Goal: Check status: Check status

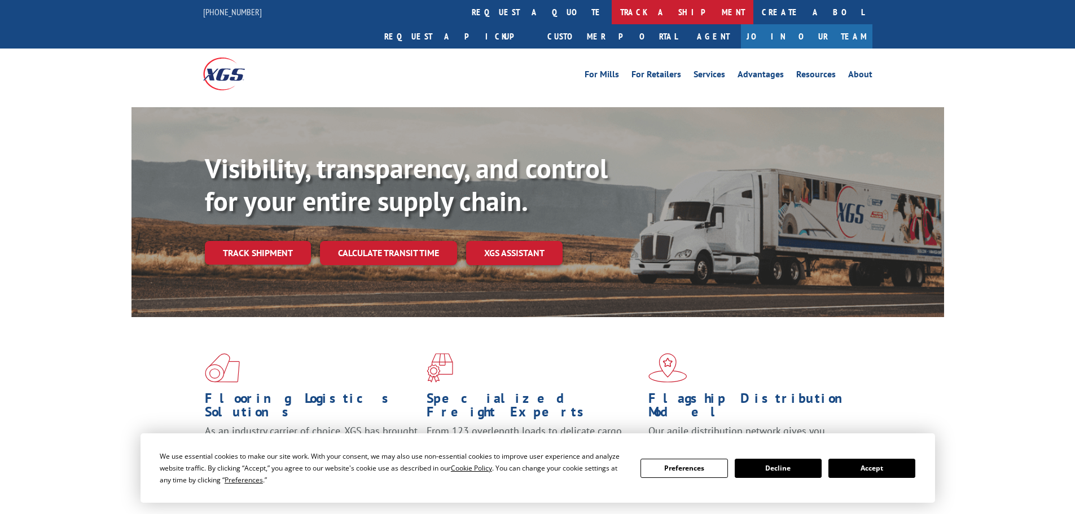
click at [612, 16] on link "track a shipment" at bounding box center [683, 12] width 142 height 24
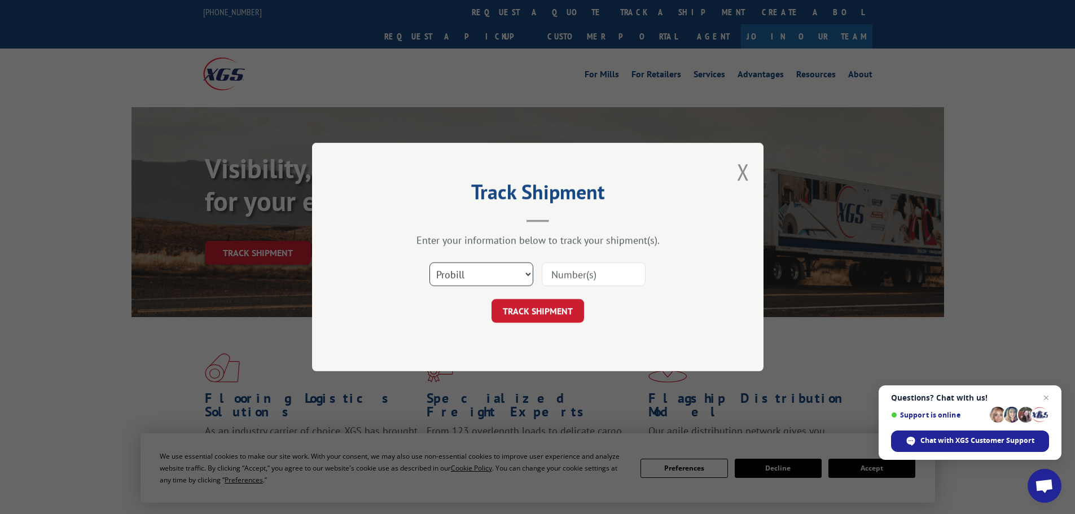
click at [515, 270] on select "Select category... Probill BOL PO" at bounding box center [481, 274] width 104 height 24
select select "bol"
click at [429, 262] on select "Select category... Probill BOL PO" at bounding box center [481, 274] width 104 height 24
click at [579, 282] on input at bounding box center [594, 274] width 104 height 24
paste input "6AK1882"
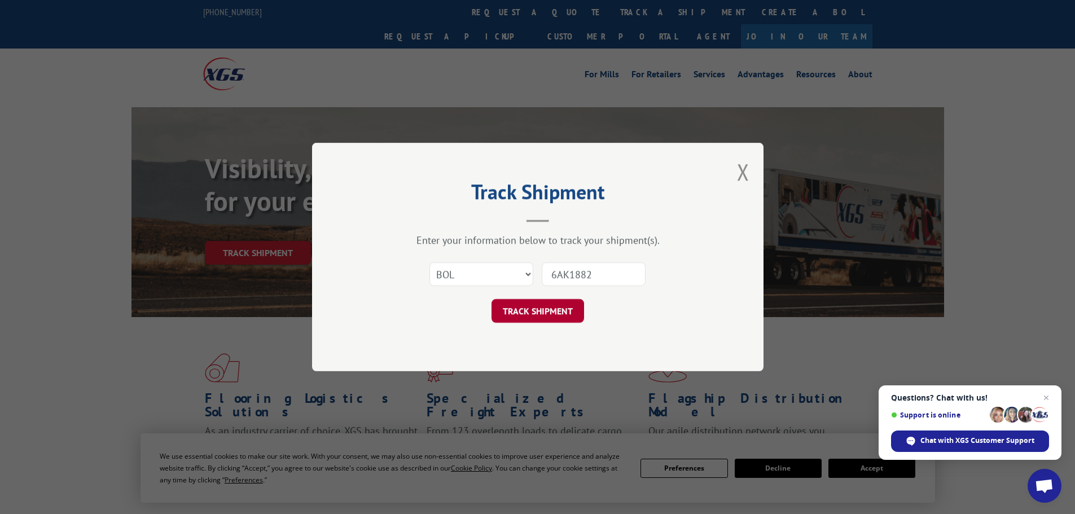
type input "6AK1882"
click at [532, 314] on button "TRACK SHIPMENT" at bounding box center [538, 311] width 93 height 24
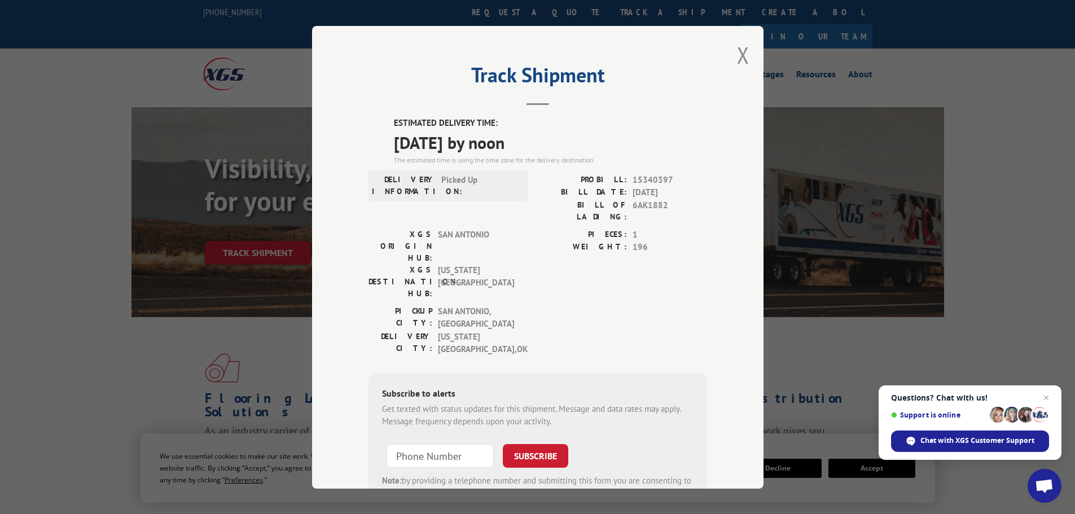
click at [650, 177] on span "15340397" at bounding box center [670, 179] width 74 height 13
copy span "15340397"
drag, startPoint x: 738, startPoint y: 50, endPoint x: 615, endPoint y: 65, distance: 123.9
click at [738, 50] on button "Close modal" at bounding box center [743, 55] width 12 height 30
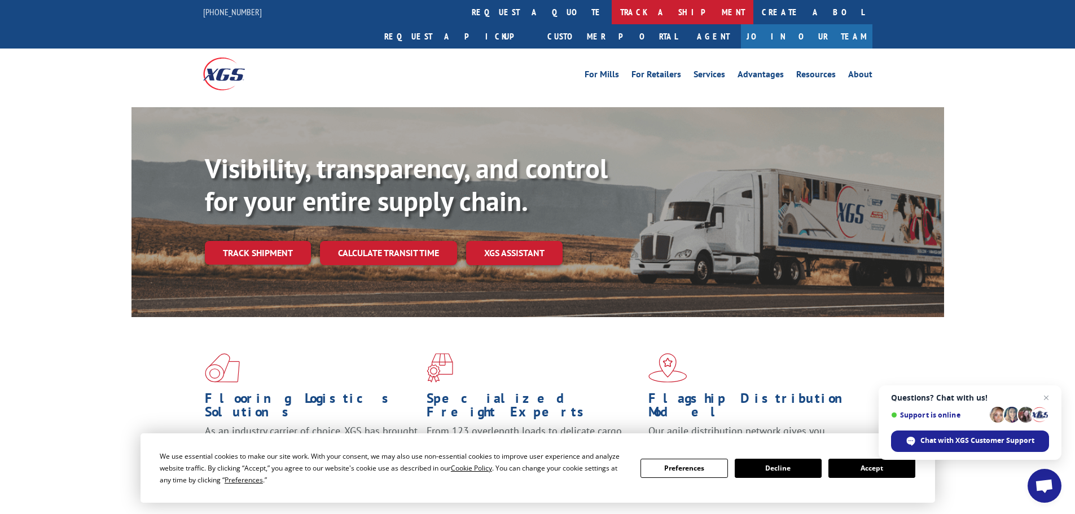
click at [612, 10] on link "track a shipment" at bounding box center [683, 12] width 142 height 24
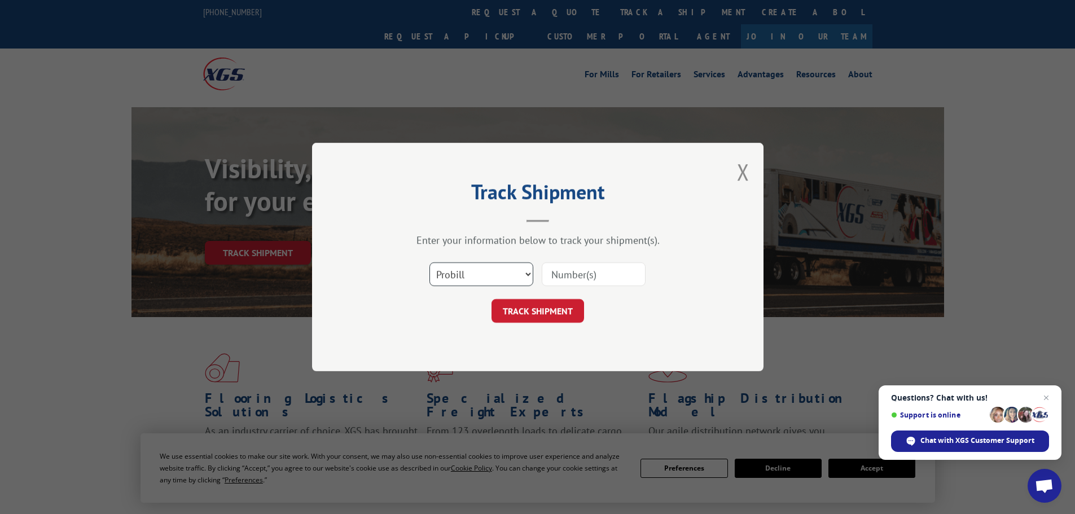
drag, startPoint x: 498, startPoint y: 276, endPoint x: 493, endPoint y: 282, distance: 7.6
click at [498, 276] on select "Select category... Probill BOL PO" at bounding box center [481, 274] width 104 height 24
select select "bol"
click at [429, 262] on select "Select category... Probill BOL PO" at bounding box center [481, 274] width 104 height 24
click at [594, 261] on div "Select category... Probill BOL PO" at bounding box center [537, 274] width 339 height 37
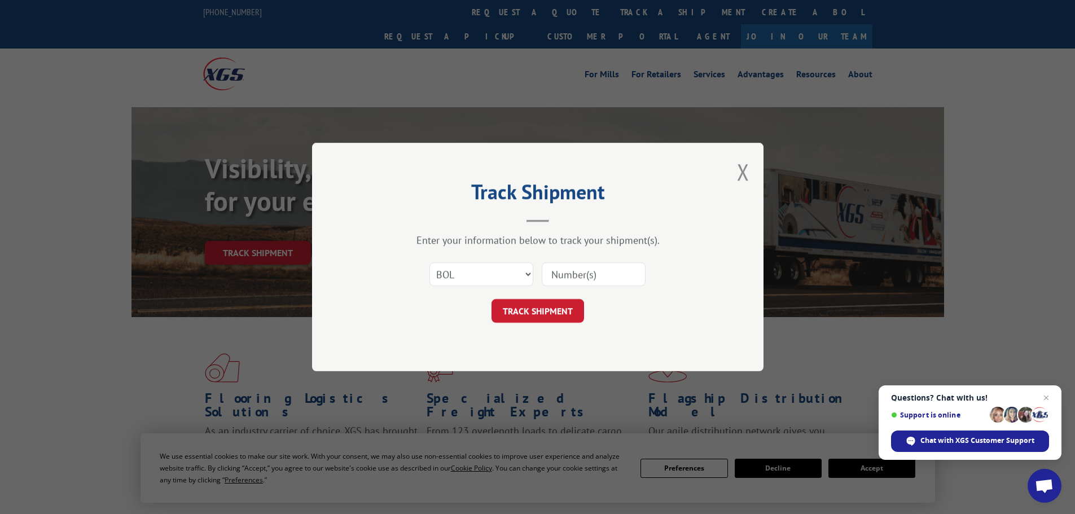
click at [577, 269] on input at bounding box center [594, 274] width 104 height 24
paste input "6AK7363"
type input "6AK7363"
click at [511, 306] on button "TRACK SHIPMENT" at bounding box center [538, 311] width 93 height 24
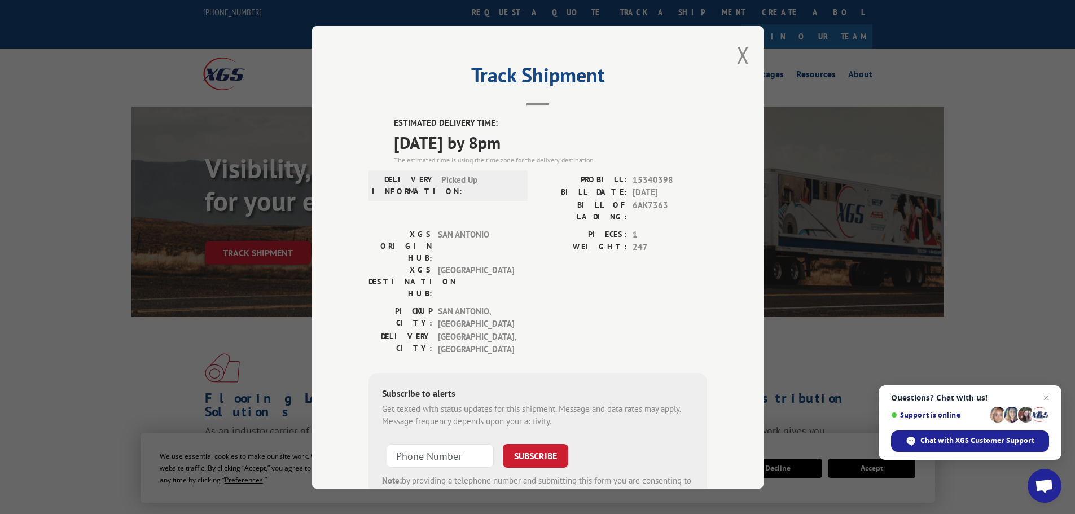
click at [651, 179] on span "15340398" at bounding box center [670, 179] width 74 height 13
copy span "15340398"
drag, startPoint x: 736, startPoint y: 52, endPoint x: 582, endPoint y: 21, distance: 157.6
click at [737, 52] on button "Close modal" at bounding box center [743, 55] width 12 height 30
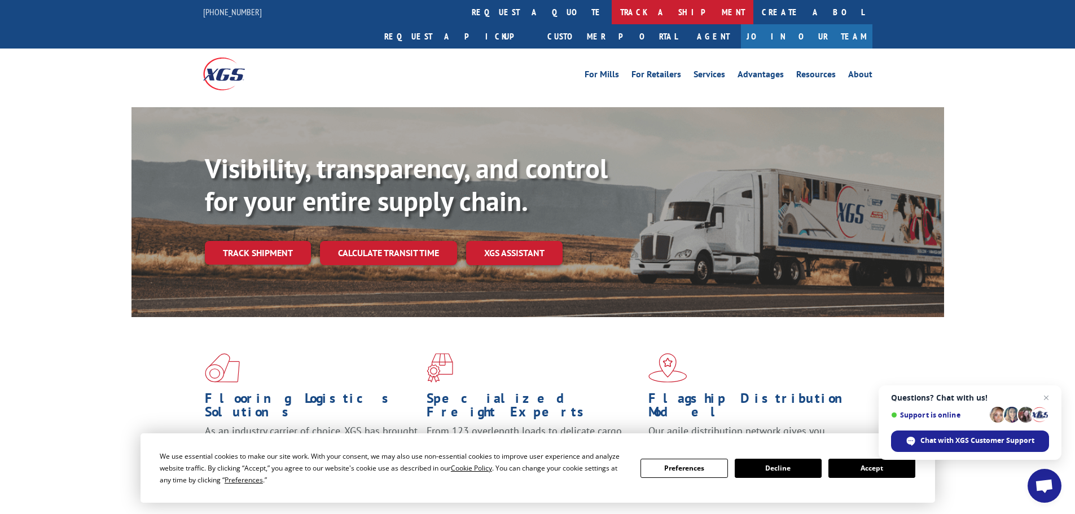
click at [612, 7] on link "track a shipment" at bounding box center [683, 12] width 142 height 24
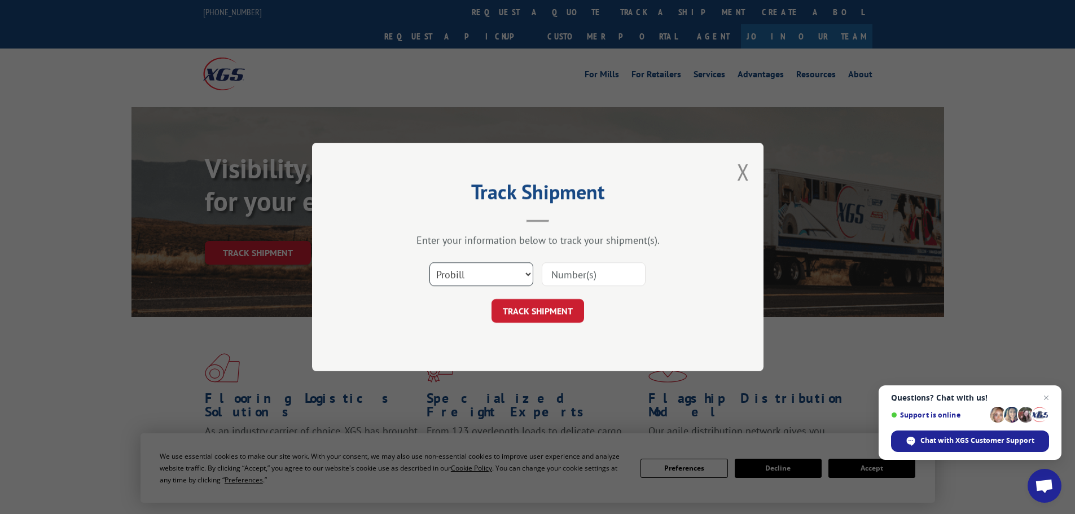
click at [479, 281] on select "Select category... Probill BOL PO" at bounding box center [481, 274] width 104 height 24
select select "bol"
click at [429, 262] on select "Select category... Probill BOL PO" at bounding box center [481, 274] width 104 height 24
click at [554, 289] on div "Select category... Probill BOL PO" at bounding box center [537, 274] width 339 height 37
click at [559, 276] on input at bounding box center [594, 274] width 104 height 24
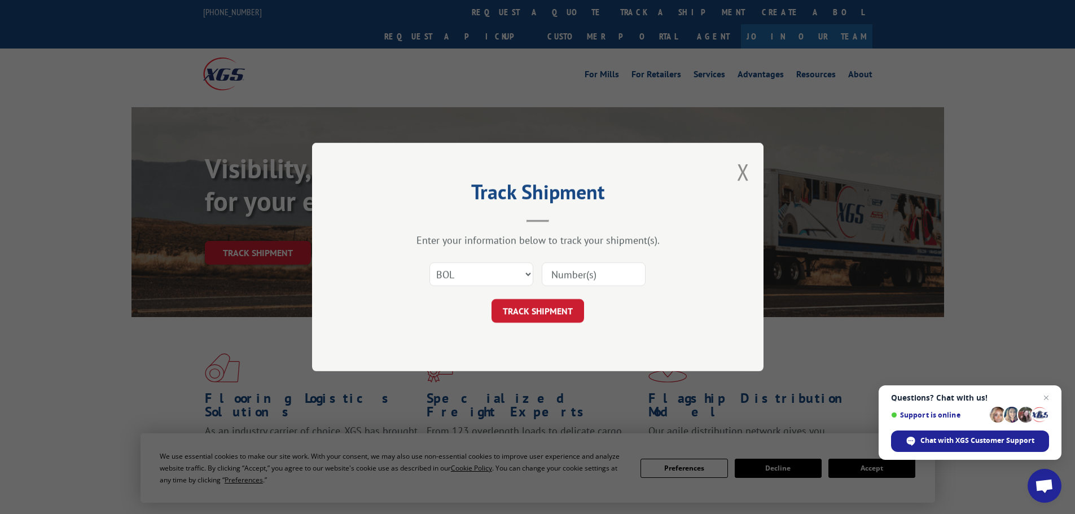
paste input "6AK7537"
type input "6AK7537"
click at [520, 308] on button "TRACK SHIPMENT" at bounding box center [538, 311] width 93 height 24
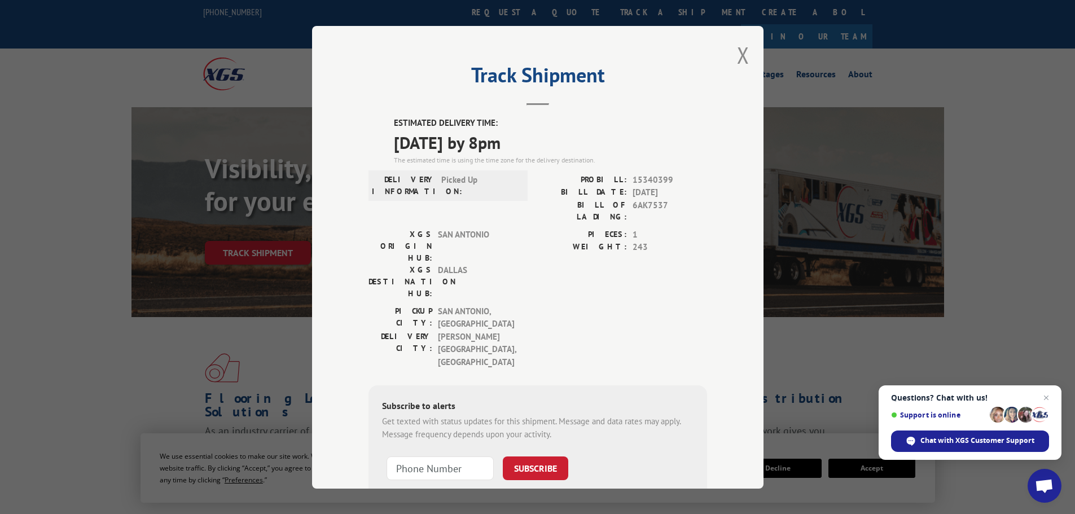
click at [647, 176] on span "15340399" at bounding box center [670, 179] width 74 height 13
copy span "15340399"
click at [746, 56] on div "Track Shipment ESTIMATED DELIVERY TIME: [DATE] by 8pm The estimated time is usi…" at bounding box center [537, 257] width 451 height 463
click at [742, 55] on button "Close modal" at bounding box center [743, 55] width 12 height 30
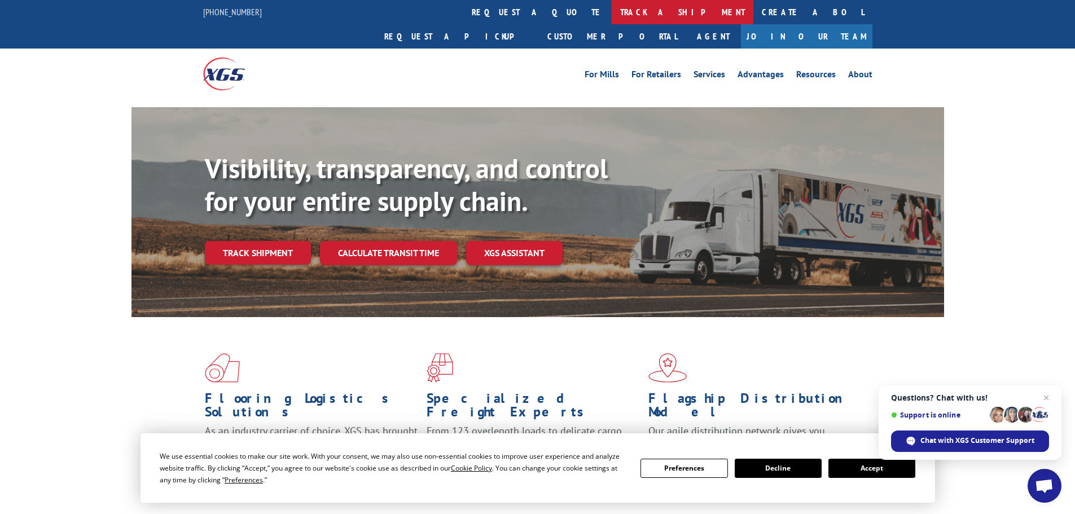
click at [612, 6] on link "track a shipment" at bounding box center [683, 12] width 142 height 24
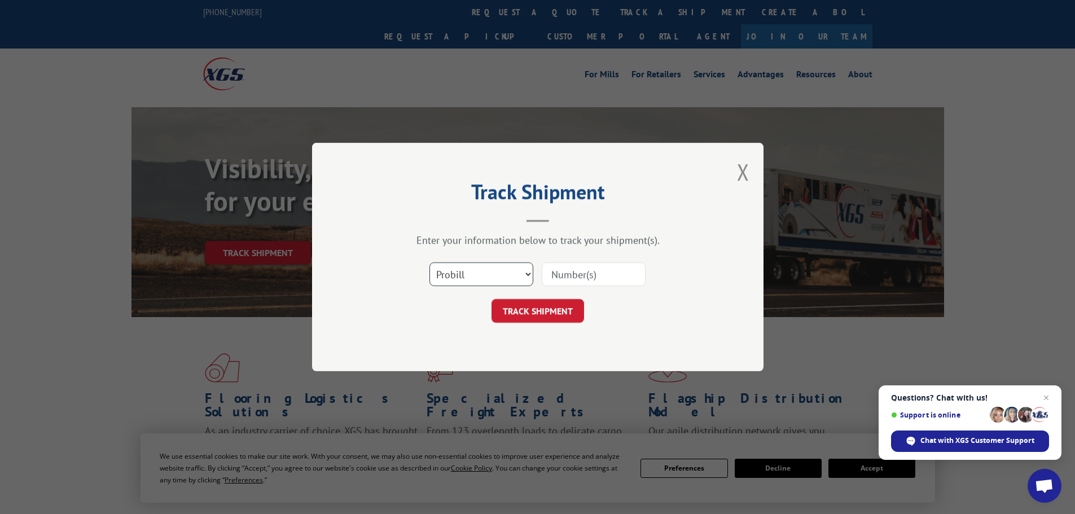
drag, startPoint x: 468, startPoint y: 273, endPoint x: 468, endPoint y: 286, distance: 13.0
click at [468, 273] on select "Select category... Probill BOL PO" at bounding box center [481, 274] width 104 height 24
select select "bol"
click at [429, 262] on select "Select category... Probill BOL PO" at bounding box center [481, 274] width 104 height 24
click at [578, 270] on input at bounding box center [594, 274] width 104 height 24
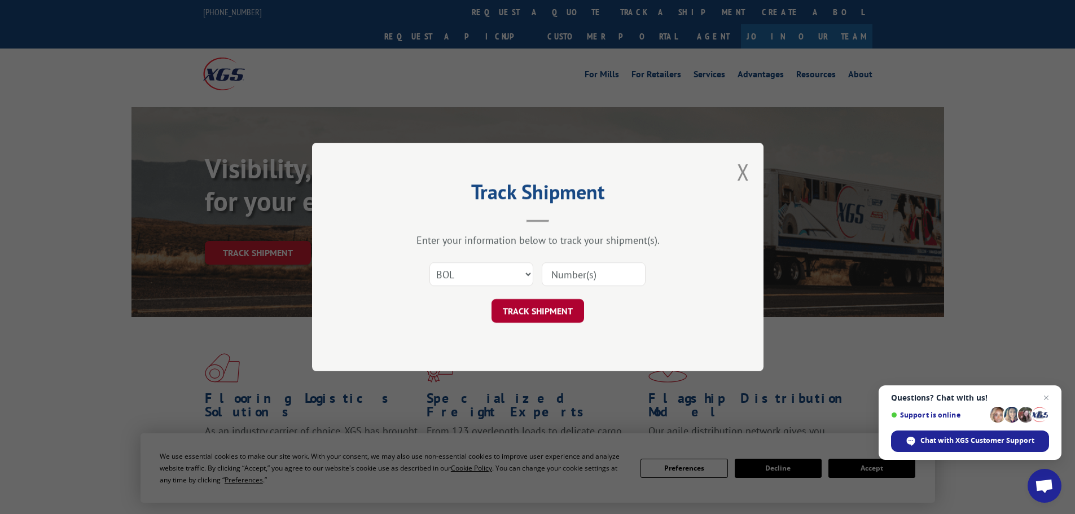
paste input "6AM0696"
type input "6AM0696"
click at [515, 308] on button "TRACK SHIPMENT" at bounding box center [538, 311] width 93 height 24
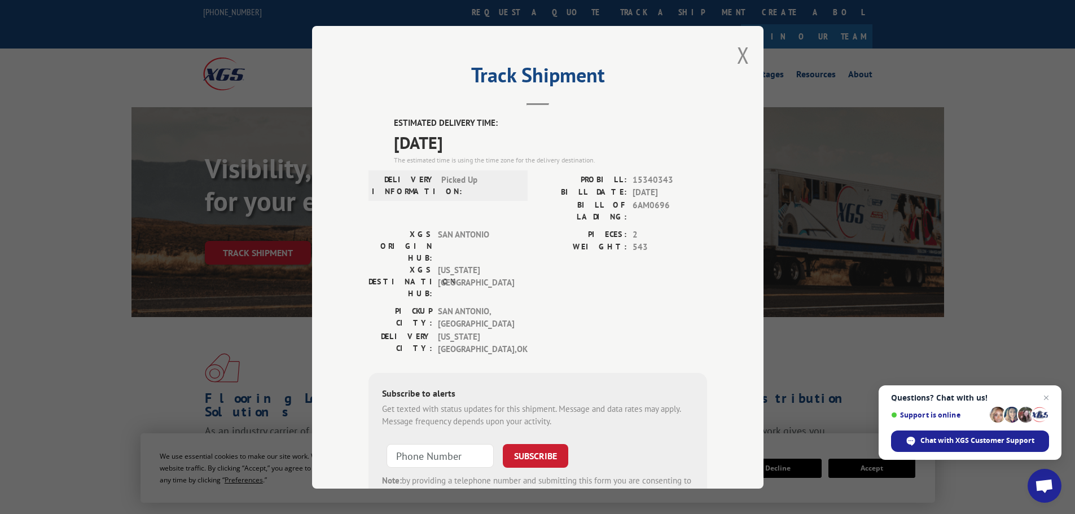
click at [646, 179] on span "15340343" at bounding box center [670, 179] width 74 height 13
copy span "15340343"
drag, startPoint x: 736, startPoint y: 57, endPoint x: 717, endPoint y: 40, distance: 25.2
click at [737, 57] on button "Close modal" at bounding box center [743, 55] width 12 height 30
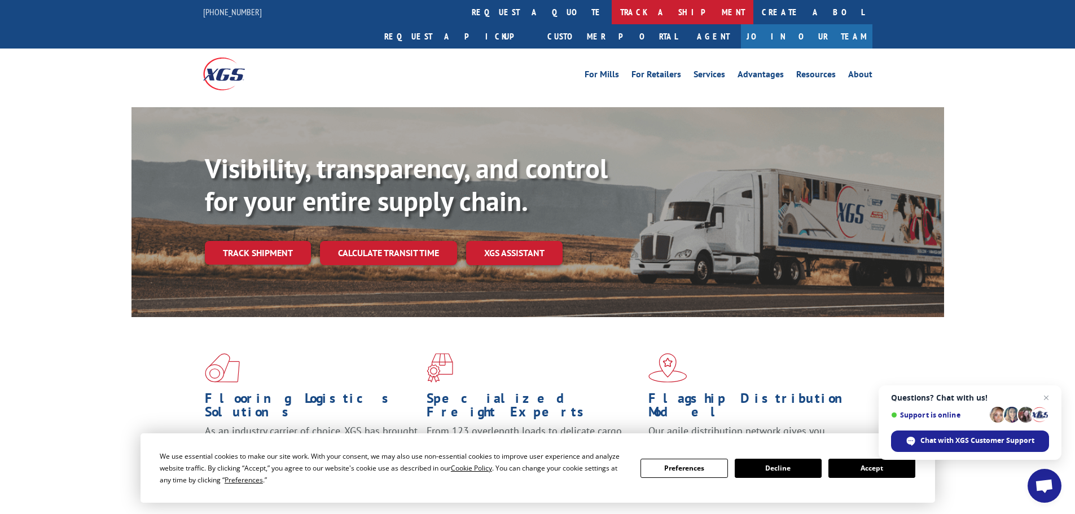
click at [612, 13] on link "track a shipment" at bounding box center [683, 12] width 142 height 24
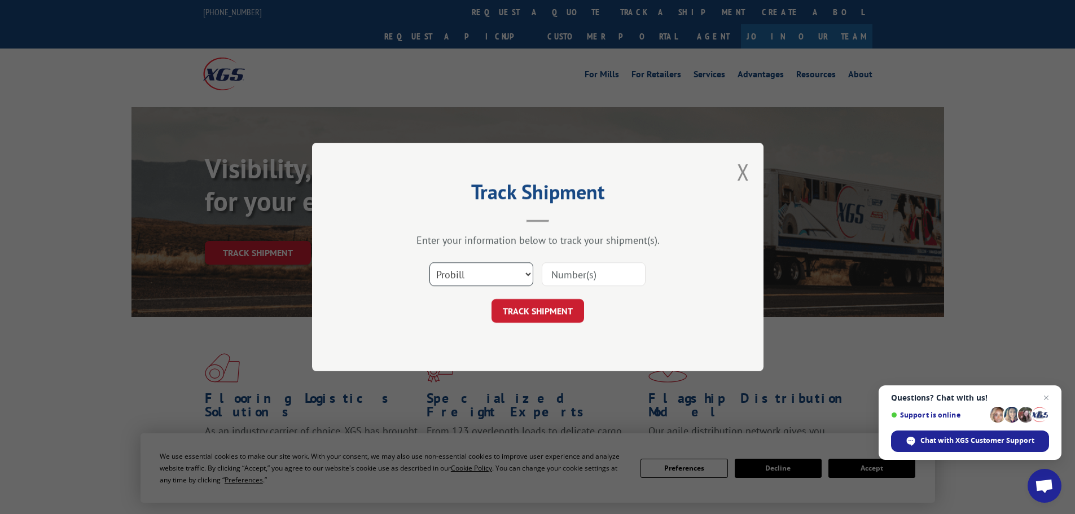
drag, startPoint x: 491, startPoint y: 277, endPoint x: 482, endPoint y: 283, distance: 10.2
click at [491, 277] on select "Select category... Probill BOL PO" at bounding box center [481, 274] width 104 height 24
select select "bol"
click at [429, 262] on select "Select category... Probill BOL PO" at bounding box center [481, 274] width 104 height 24
click at [590, 284] on input at bounding box center [594, 274] width 104 height 24
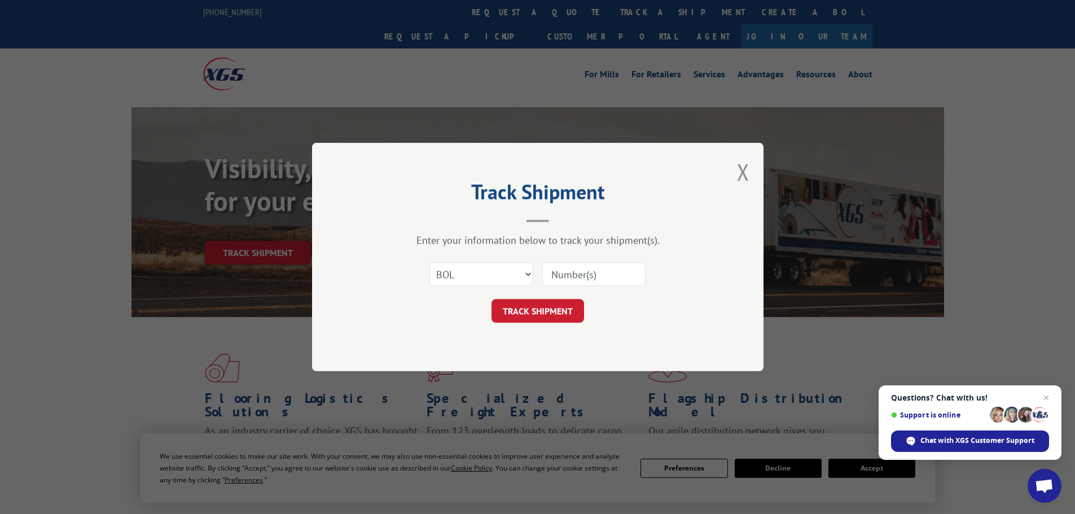
paste input "6AN7384"
type input "6AN7384"
click at [551, 302] on button "TRACK SHIPMENT" at bounding box center [538, 311] width 93 height 24
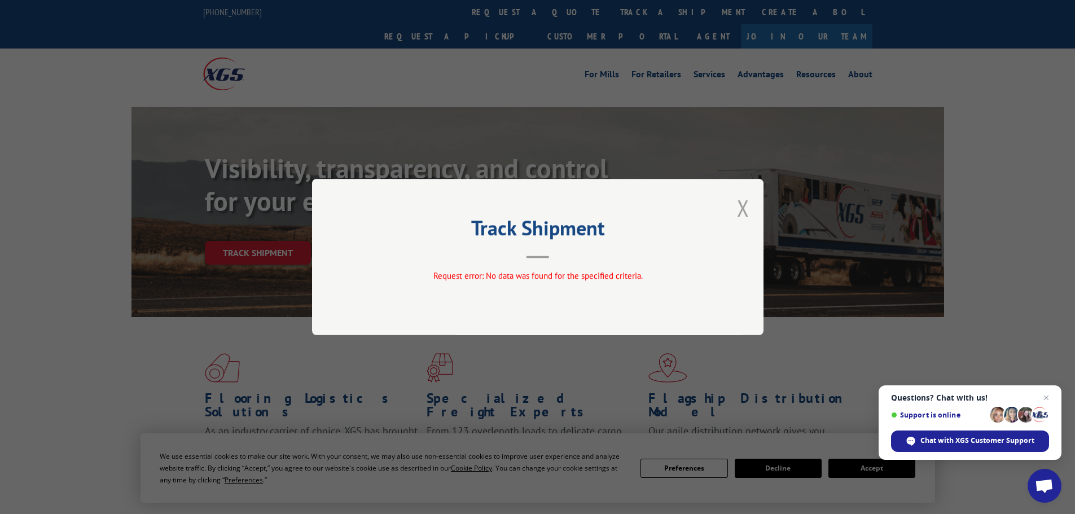
click at [740, 207] on button "Close modal" at bounding box center [743, 208] width 12 height 30
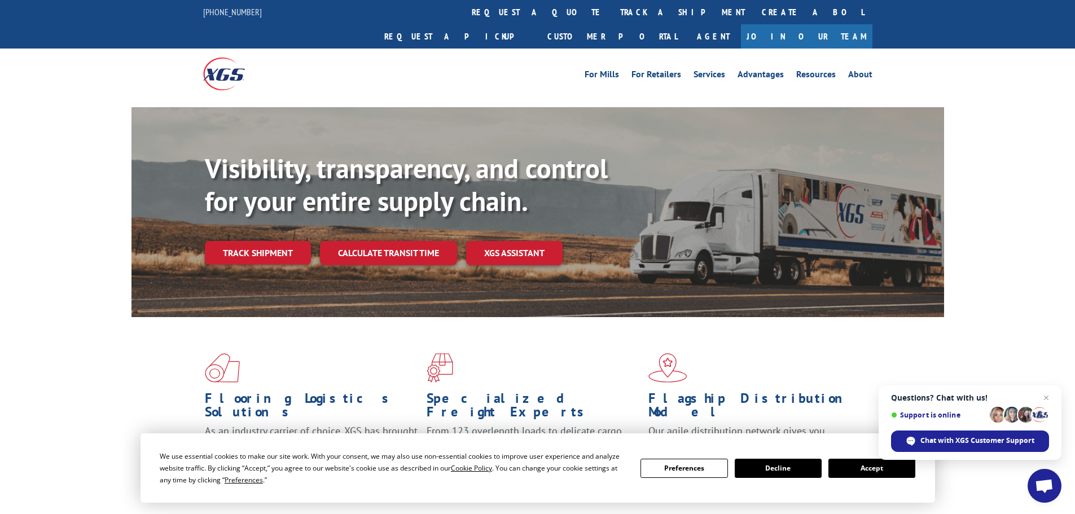
drag, startPoint x: 471, startPoint y: 14, endPoint x: 480, endPoint y: 14, distance: 9.0
click at [612, 14] on link "track a shipment" at bounding box center [683, 12] width 142 height 24
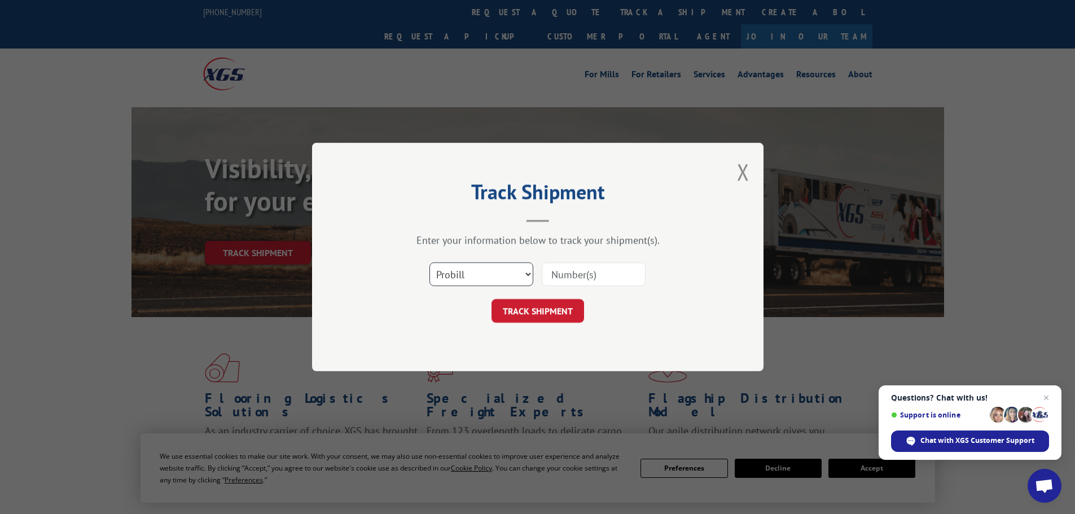
click at [478, 271] on select "Select category... Probill BOL PO" at bounding box center [481, 274] width 104 height 24
select select "bol"
click at [429, 262] on select "Select category... Probill BOL PO" at bounding box center [481, 274] width 104 height 24
click at [633, 272] on input at bounding box center [594, 274] width 104 height 24
paste input "6AL9772"
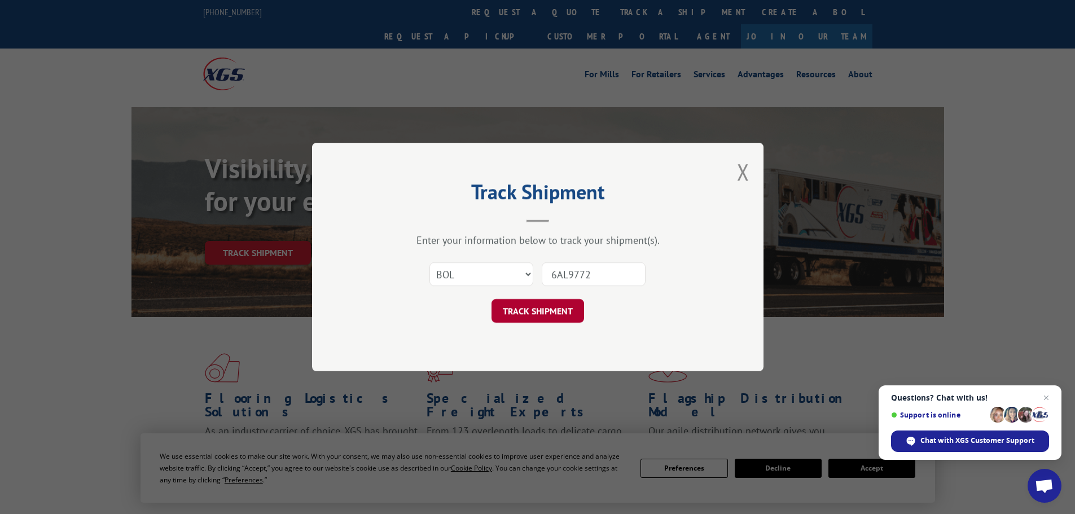
type input "6AL9772"
click at [538, 307] on button "TRACK SHIPMENT" at bounding box center [538, 311] width 93 height 24
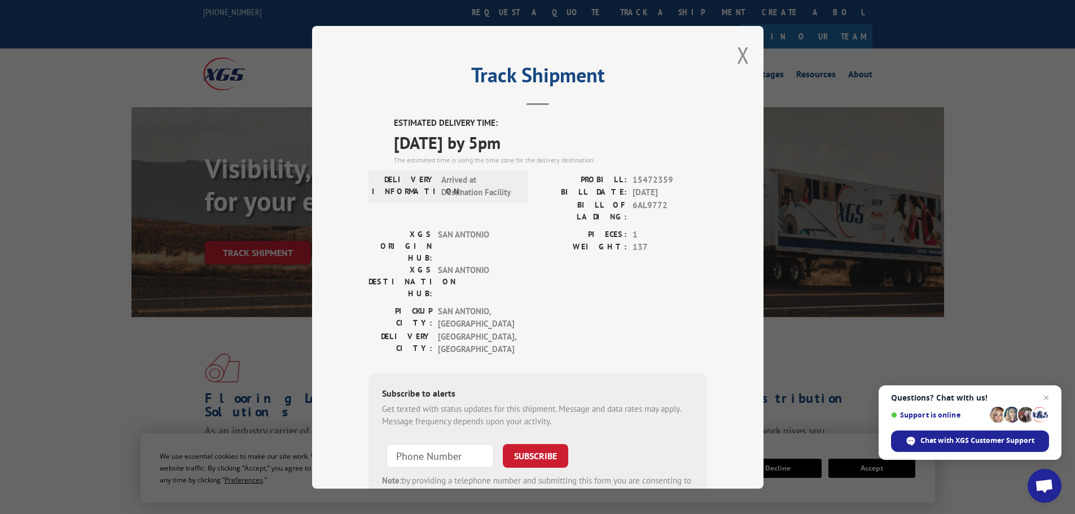
click at [653, 178] on span "15472359" at bounding box center [670, 179] width 74 height 13
copy span "15472359"
drag, startPoint x: 740, startPoint y: 51, endPoint x: 688, endPoint y: 44, distance: 52.4
click at [740, 51] on button "Close modal" at bounding box center [743, 55] width 12 height 30
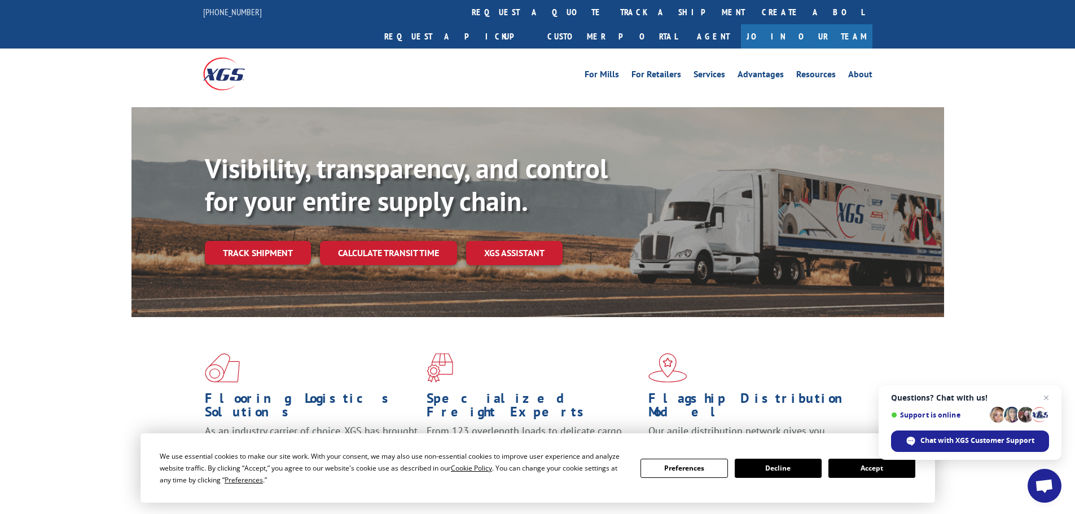
click at [612, 15] on link "track a shipment" at bounding box center [683, 12] width 142 height 24
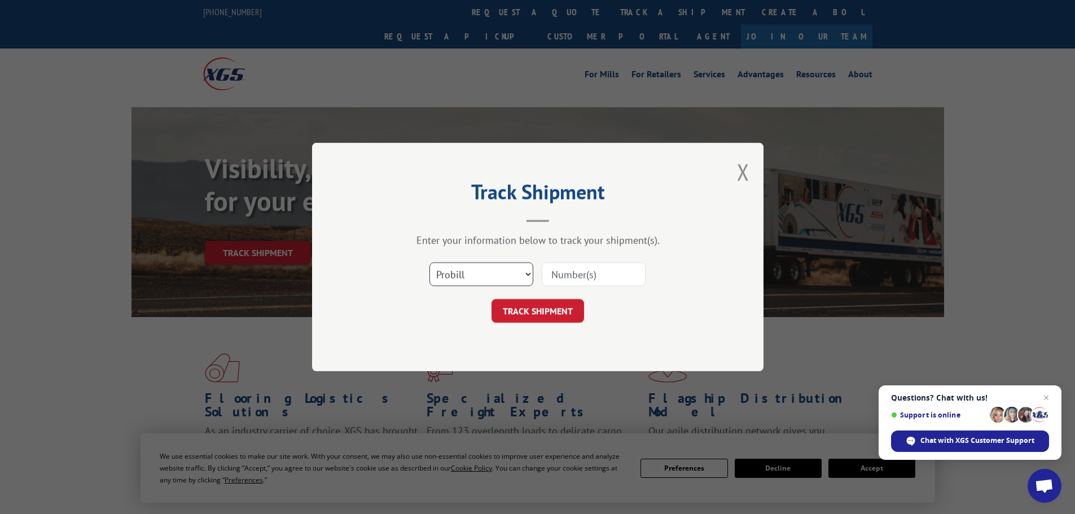
click at [478, 273] on select "Select category... Probill BOL PO" at bounding box center [481, 274] width 104 height 24
select select "bol"
click at [429, 262] on select "Select category... Probill BOL PO" at bounding box center [481, 274] width 104 height 24
click at [596, 275] on input at bounding box center [594, 274] width 104 height 24
paste input "6AR8727"
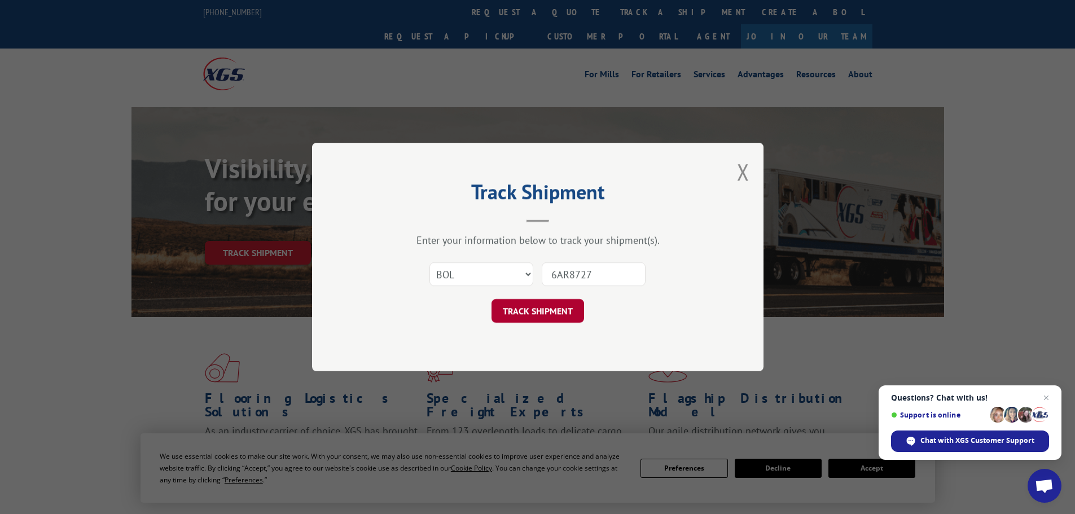
type input "6AR8727"
click at [523, 308] on button "TRACK SHIPMENT" at bounding box center [538, 311] width 93 height 24
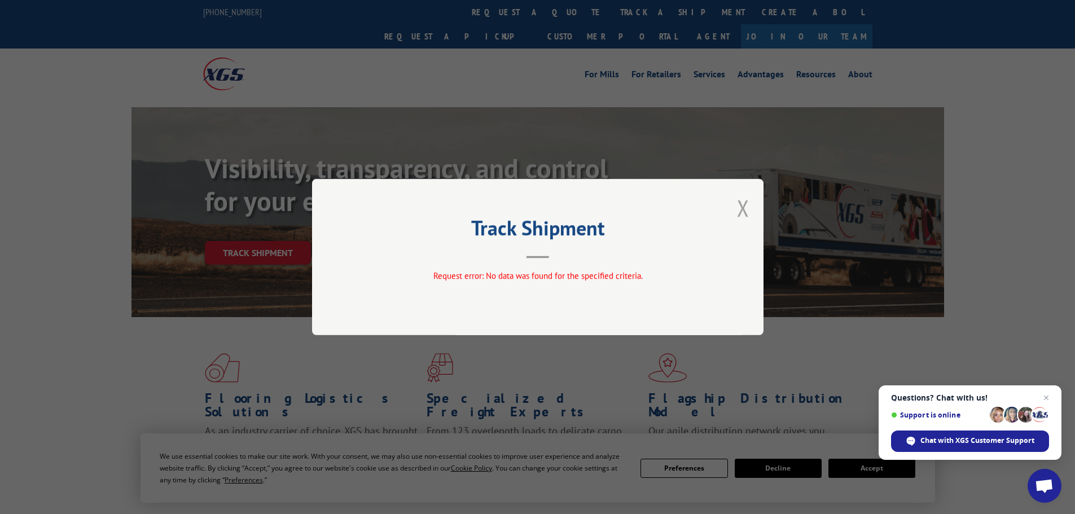
click at [740, 212] on button "Close modal" at bounding box center [743, 208] width 12 height 30
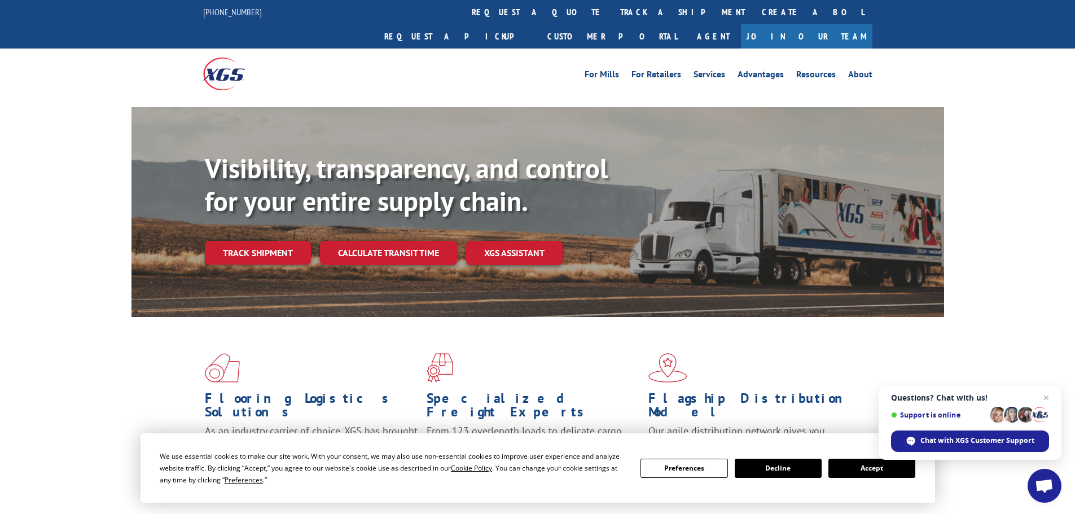
click at [612, 11] on link "track a shipment" at bounding box center [683, 12] width 142 height 24
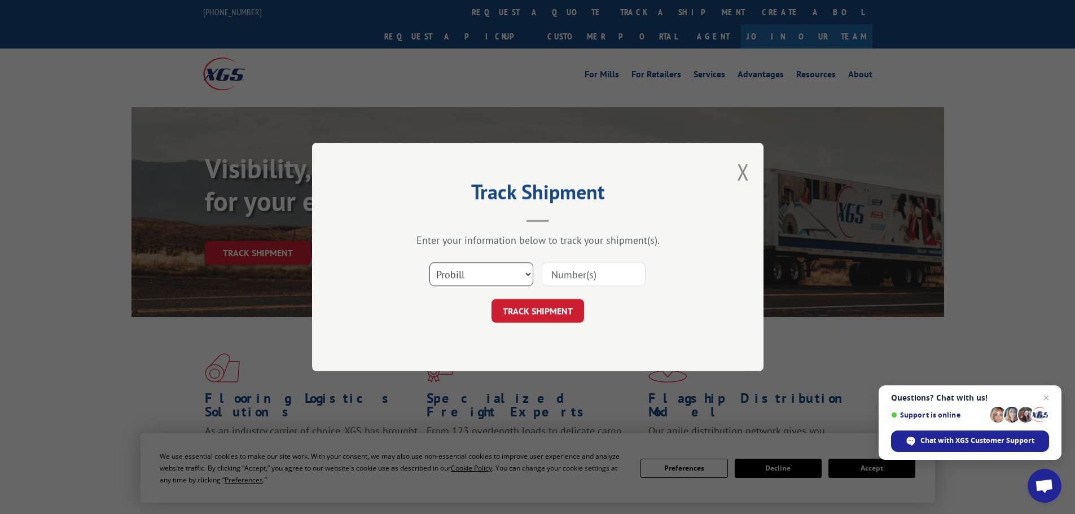
click at [471, 278] on select "Select category... Probill BOL PO" at bounding box center [481, 274] width 104 height 24
select select "bol"
click at [429, 262] on select "Select category... Probill BOL PO" at bounding box center [481, 274] width 104 height 24
click at [561, 275] on input at bounding box center [594, 274] width 104 height 24
paste input "6AR9655"
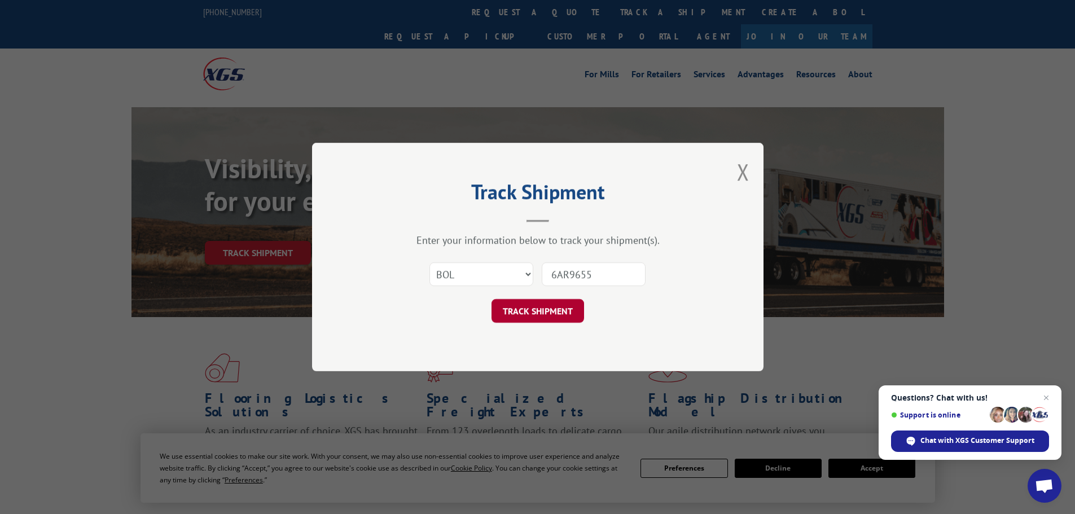
type input "6AR9655"
click at [534, 307] on button "TRACK SHIPMENT" at bounding box center [538, 311] width 93 height 24
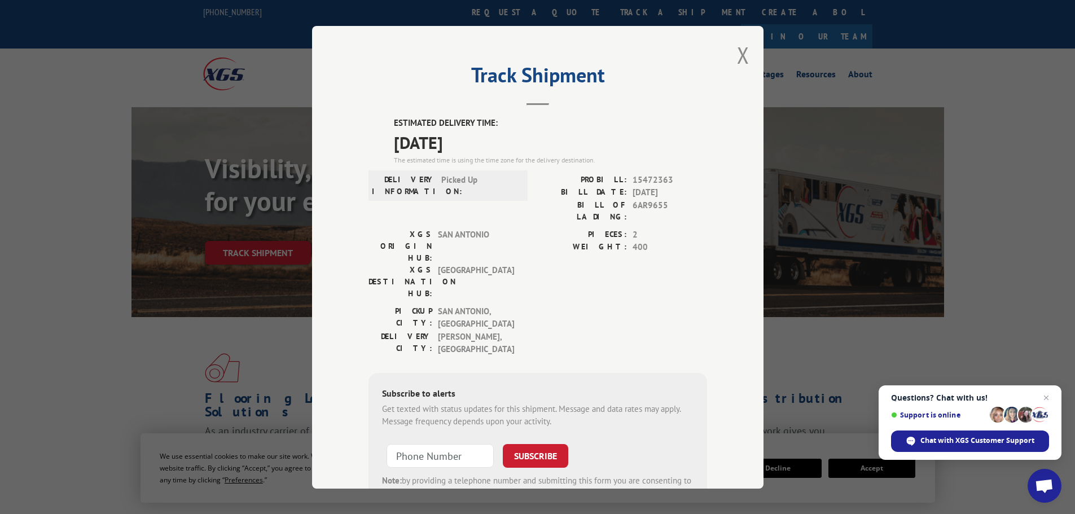
click at [648, 179] on span "15472363" at bounding box center [670, 179] width 74 height 13
copy span "15472363"
drag, startPoint x: 743, startPoint y: 58, endPoint x: 596, endPoint y: 34, distance: 148.6
click at [743, 58] on button "Close modal" at bounding box center [743, 55] width 12 height 30
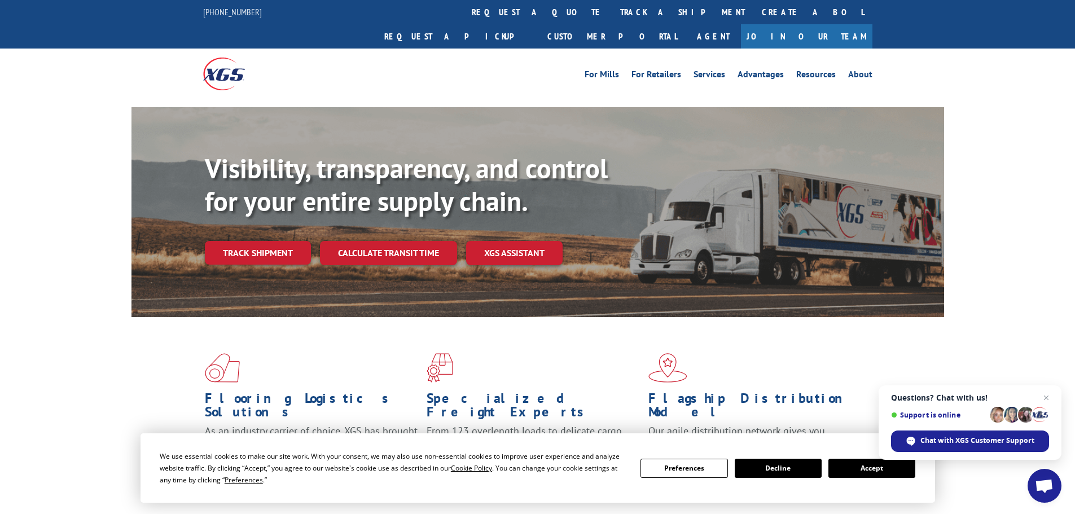
click at [612, 16] on link "track a shipment" at bounding box center [683, 12] width 142 height 24
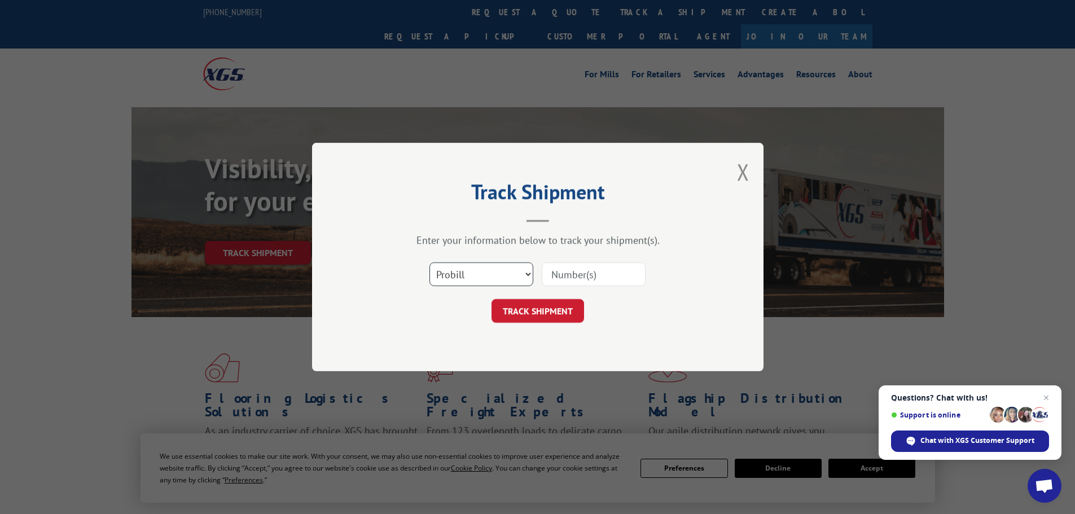
click at [501, 275] on select "Select category... Probill BOL PO" at bounding box center [481, 274] width 104 height 24
select select "bol"
click at [429, 262] on select "Select category... Probill BOL PO" at bounding box center [481, 274] width 104 height 24
click at [583, 275] on input at bounding box center [594, 274] width 104 height 24
paste input "6AS0164"
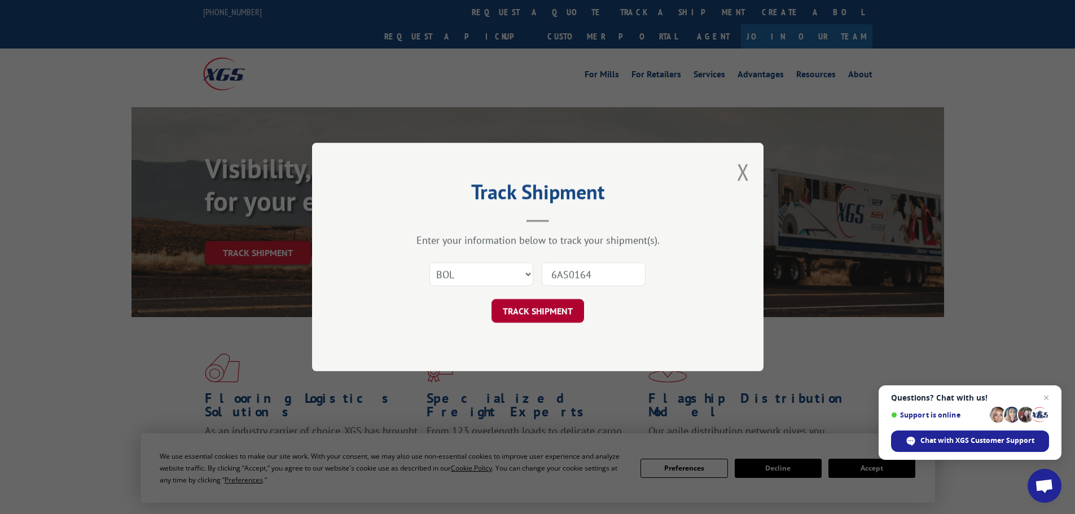
type input "6AS0164"
click at [527, 313] on button "TRACK SHIPMENT" at bounding box center [538, 311] width 93 height 24
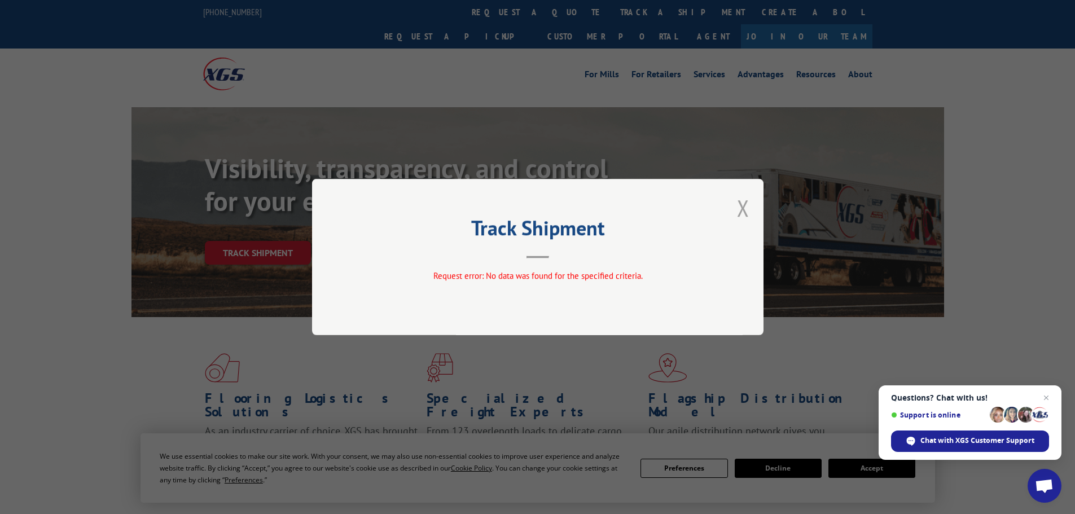
click at [744, 213] on button "Close modal" at bounding box center [743, 208] width 12 height 30
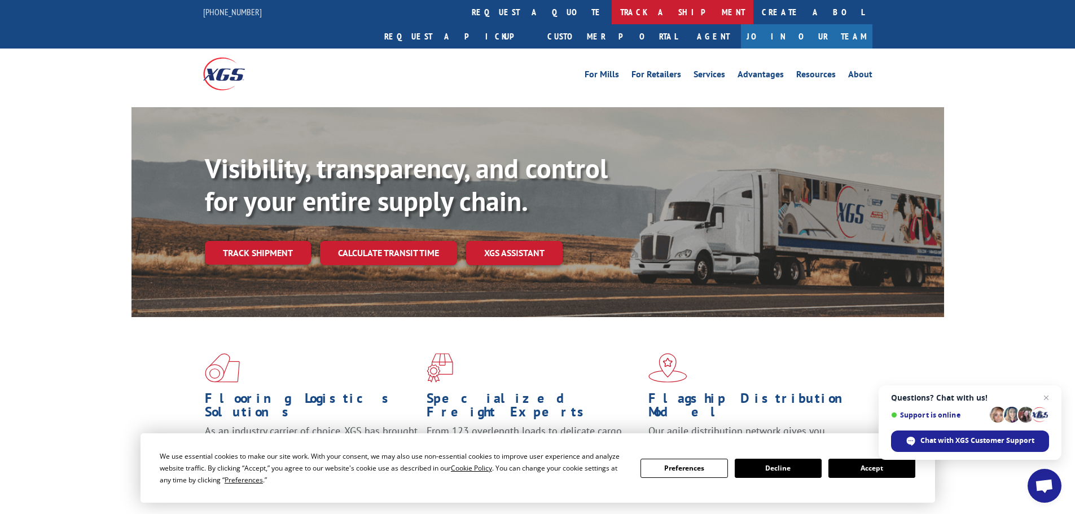
click at [612, 18] on link "track a shipment" at bounding box center [683, 12] width 142 height 24
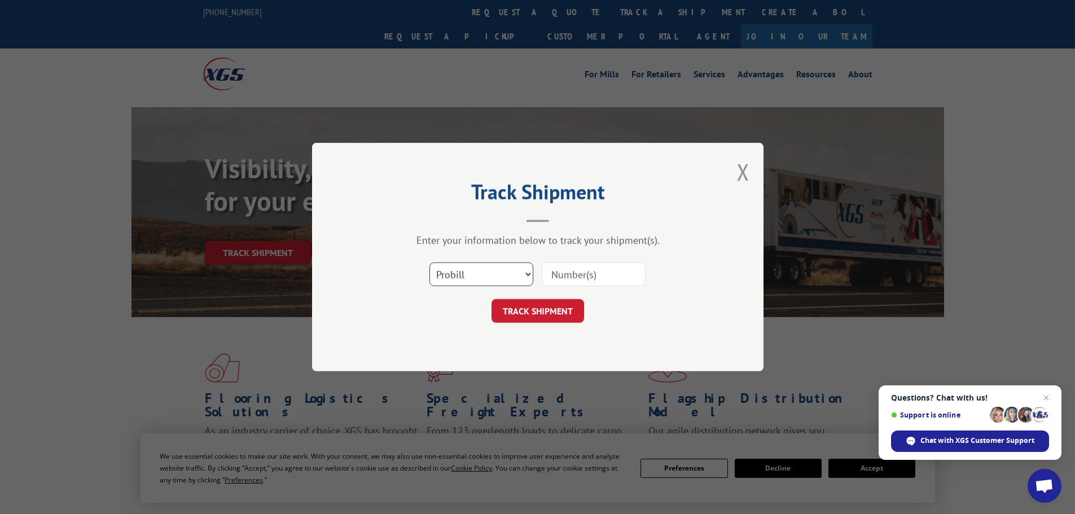
click at [475, 275] on select "Select category... Probill BOL PO" at bounding box center [481, 274] width 104 height 24
select select "bol"
click at [429, 262] on select "Select category... Probill BOL PO" at bounding box center [481, 274] width 104 height 24
click at [571, 275] on input at bounding box center [594, 274] width 104 height 24
paste input "6AS1461"
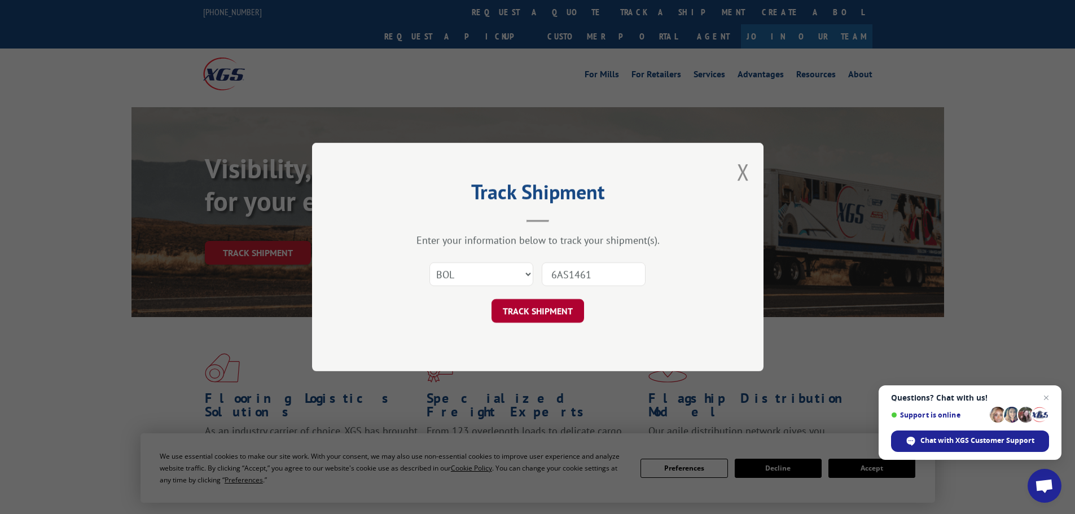
type input "6AS1461"
click at [530, 308] on button "TRACK SHIPMENT" at bounding box center [538, 311] width 93 height 24
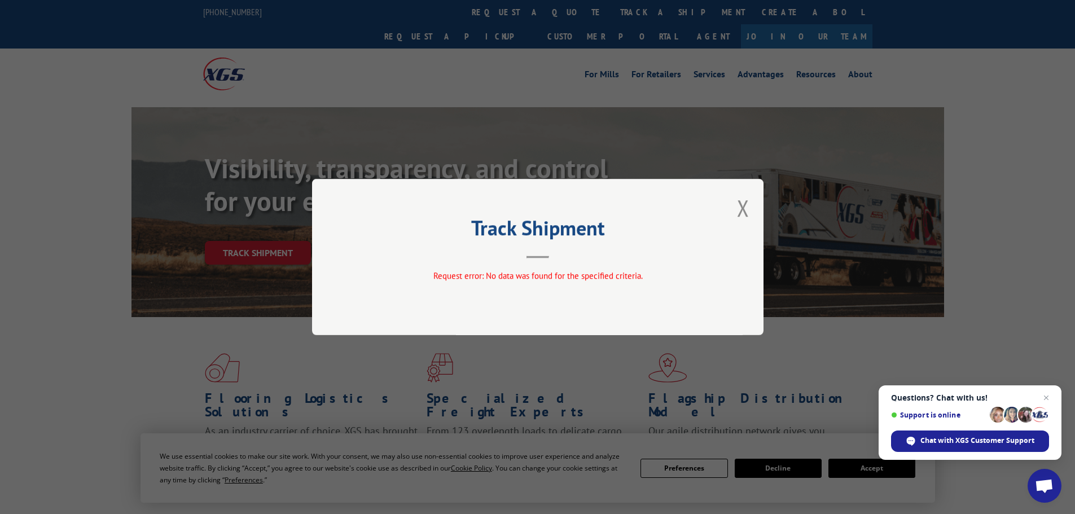
drag, startPoint x: 737, startPoint y: 211, endPoint x: 754, endPoint y: 196, distance: 23.2
click at [737, 210] on button "Close modal" at bounding box center [743, 208] width 12 height 30
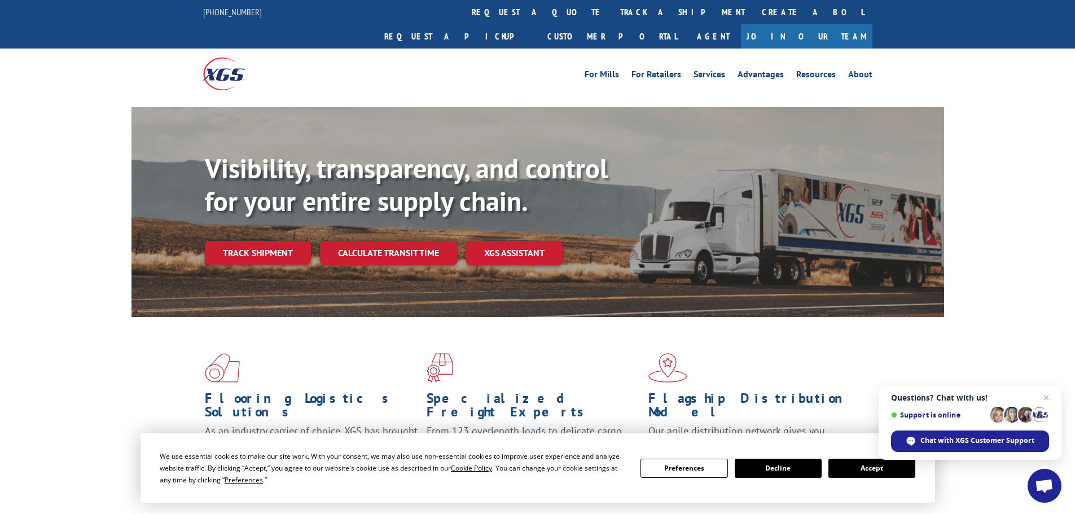
drag, startPoint x: 507, startPoint y: 7, endPoint x: 529, endPoint y: 27, distance: 29.6
click at [612, 7] on link "track a shipment" at bounding box center [683, 12] width 142 height 24
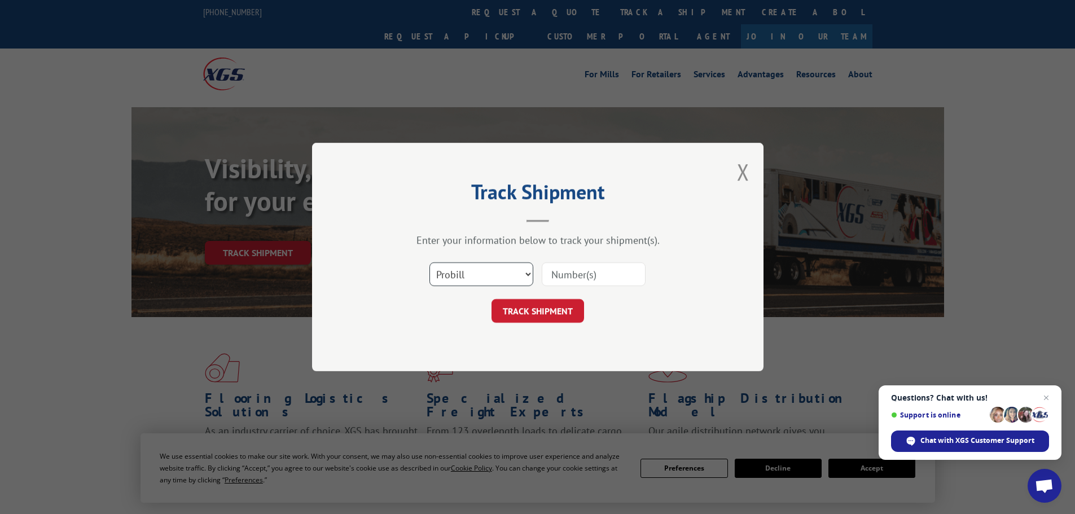
click at [479, 277] on select "Select category... Probill BOL PO" at bounding box center [481, 274] width 104 height 24
select select "bol"
click at [429, 262] on select "Select category... Probill BOL PO" at bounding box center [481, 274] width 104 height 24
click at [581, 273] on input at bounding box center [594, 274] width 104 height 24
paste input "6AS5089"
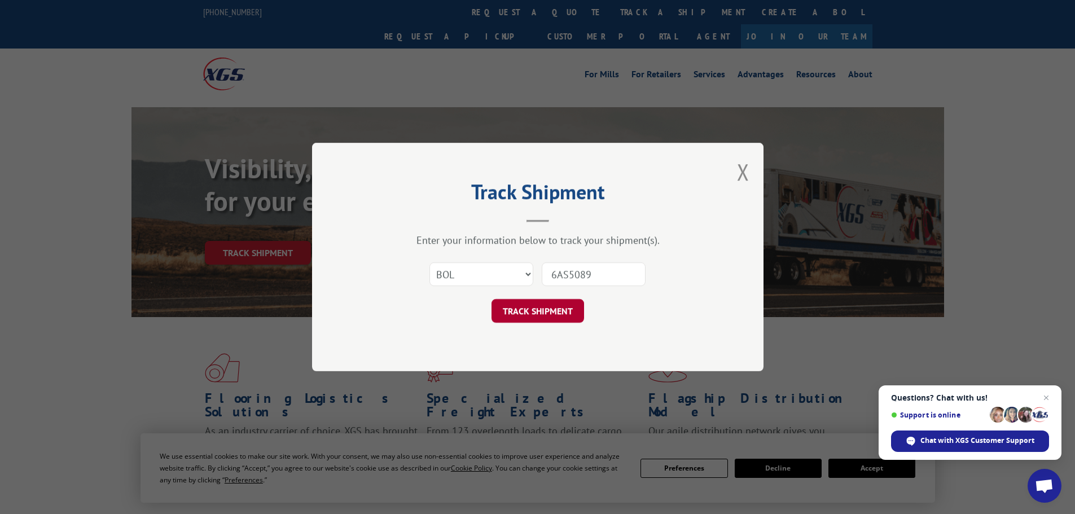
type input "6AS5089"
click at [545, 316] on button "TRACK SHIPMENT" at bounding box center [538, 311] width 93 height 24
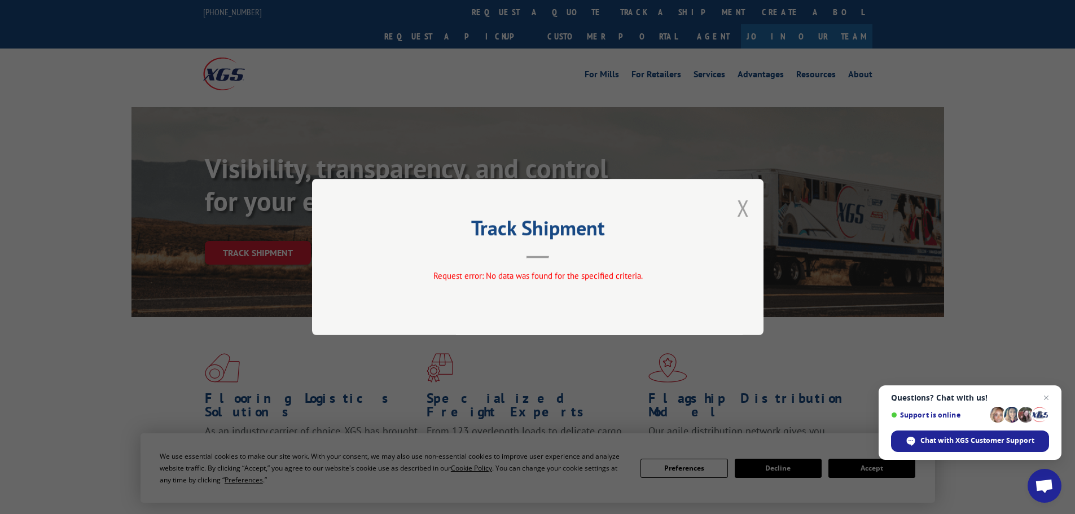
click at [738, 205] on button "Close modal" at bounding box center [743, 208] width 12 height 30
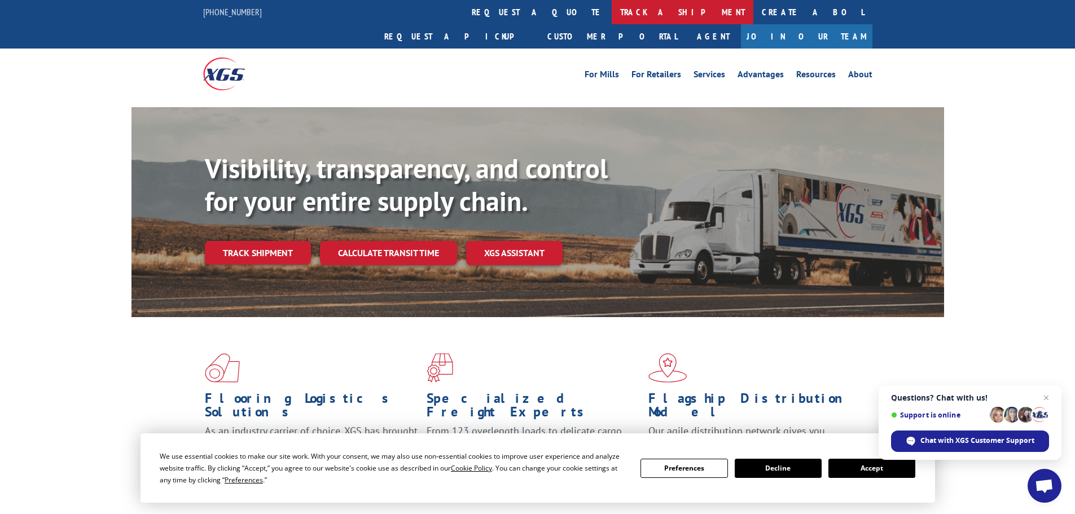
click at [612, 14] on link "track a shipment" at bounding box center [683, 12] width 142 height 24
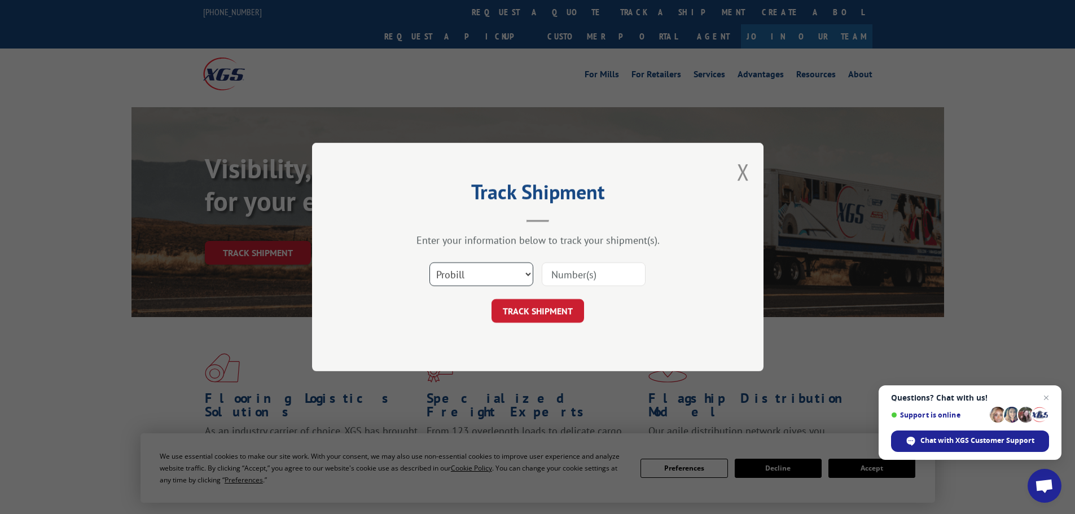
click at [494, 280] on select "Select category... Probill BOL PO" at bounding box center [481, 274] width 104 height 24
select select "bol"
click at [429, 262] on select "Select category... Probill BOL PO" at bounding box center [481, 274] width 104 height 24
click at [577, 271] on input at bounding box center [594, 274] width 104 height 24
paste input "6AS5023"
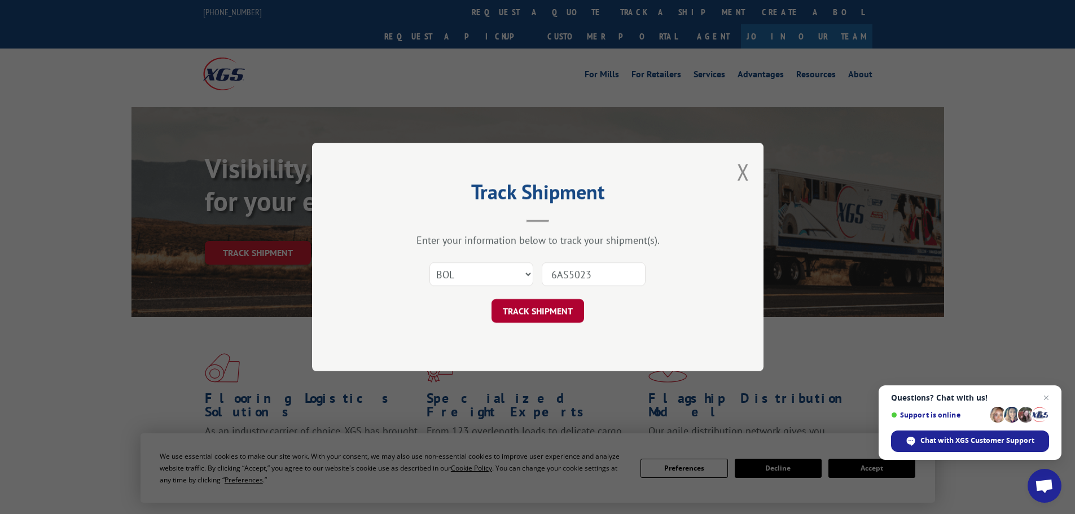
type input "6AS5023"
click at [528, 303] on button "TRACK SHIPMENT" at bounding box center [538, 311] width 93 height 24
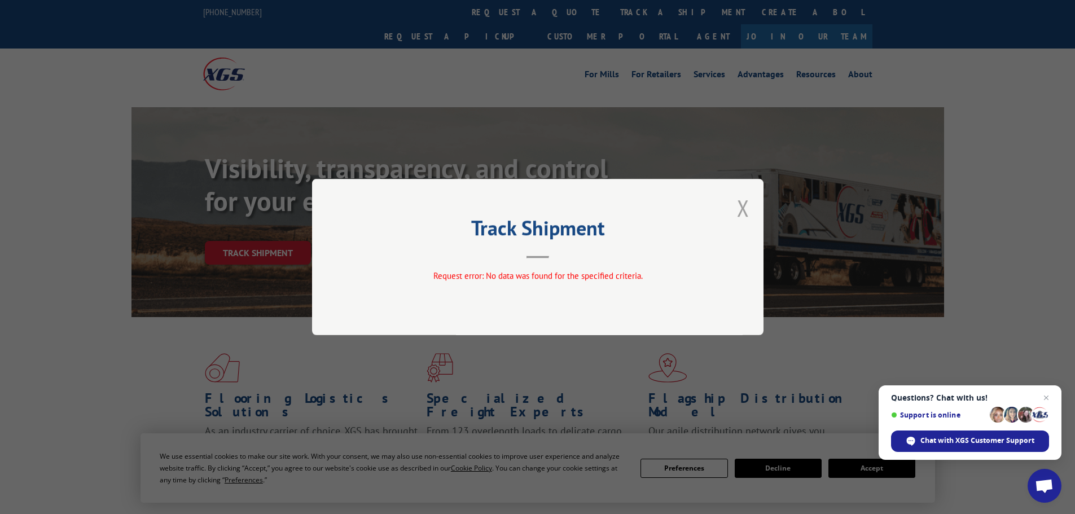
click at [739, 210] on button "Close modal" at bounding box center [743, 208] width 12 height 30
